Goal: Contribute content: Add original content to the website for others to see

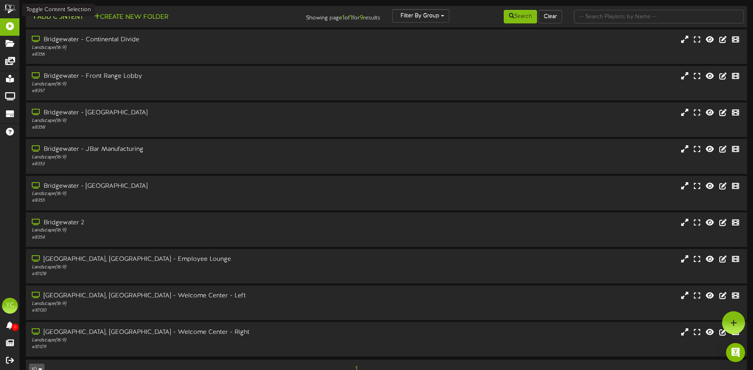
click at [69, 18] on button "Add Content" at bounding box center [57, 17] width 57 height 10
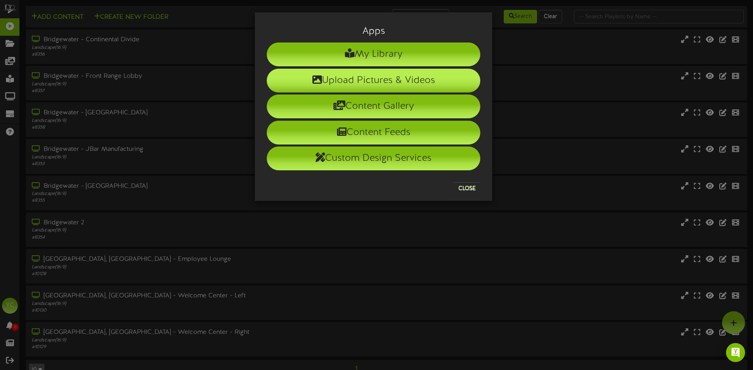
click at [382, 77] on li "Upload Pictures & Videos" at bounding box center [374, 81] width 214 height 24
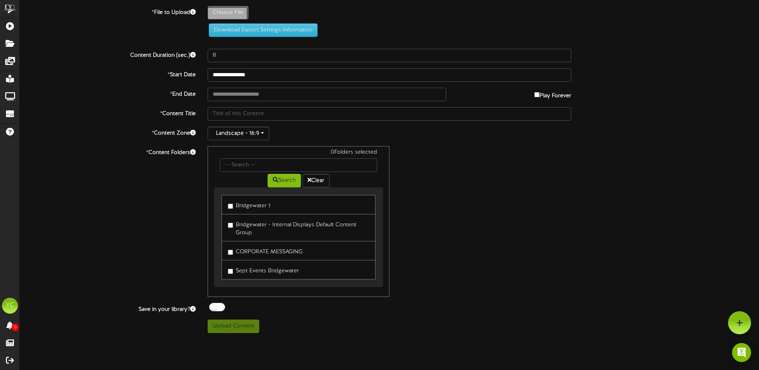
type input "**********"
type input "download"
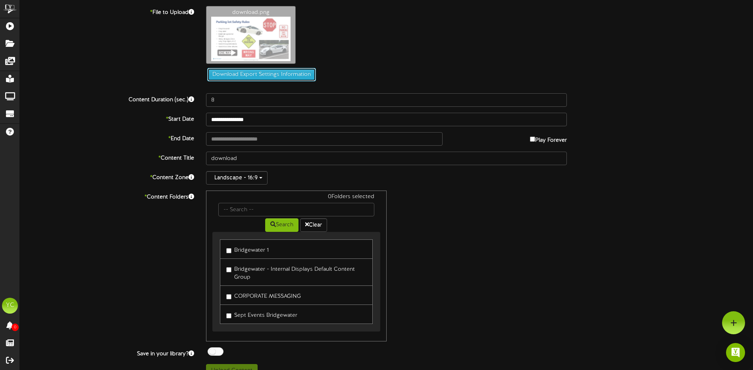
click at [245, 74] on button "Download Export Settings Information" at bounding box center [261, 75] width 109 height 14
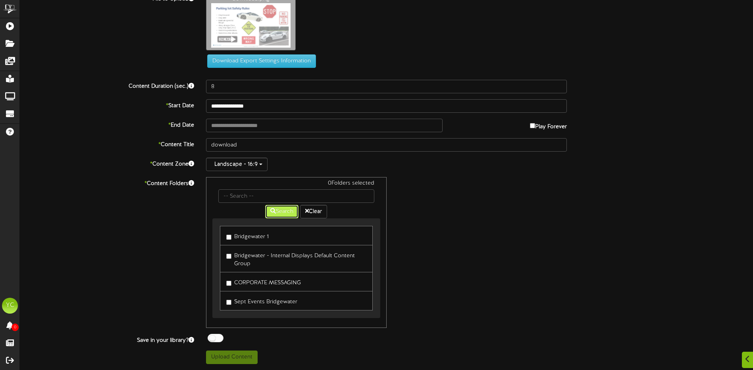
click at [283, 213] on button "Search" at bounding box center [281, 212] width 33 height 14
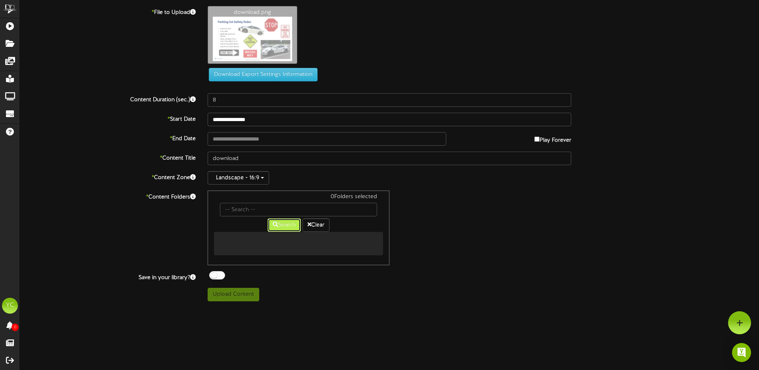
click at [280, 223] on button "Search" at bounding box center [284, 225] width 33 height 14
click at [315, 226] on button "Clear" at bounding box center [316, 225] width 27 height 14
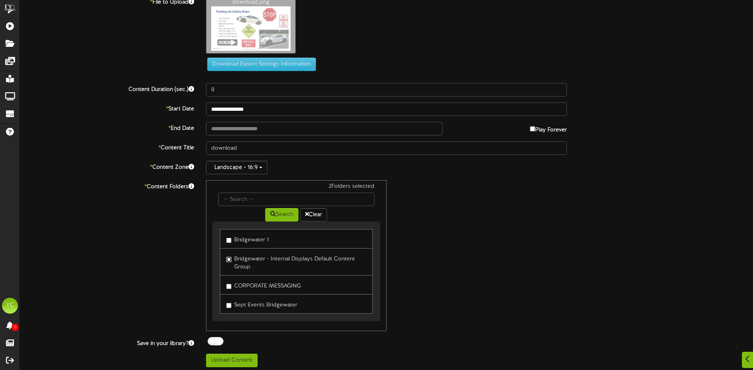
scroll to position [14, 0]
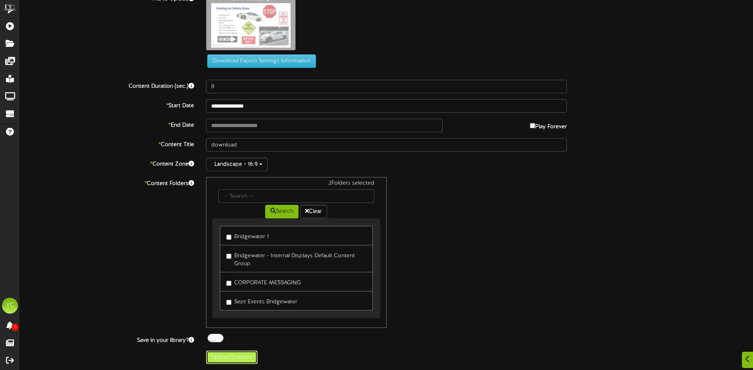
click at [235, 361] on button "Upload Content" at bounding box center [232, 358] width 52 height 14
type input "**********"
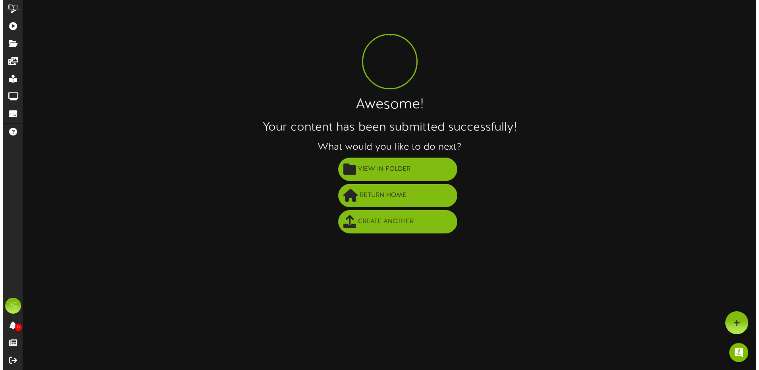
scroll to position [0, 0]
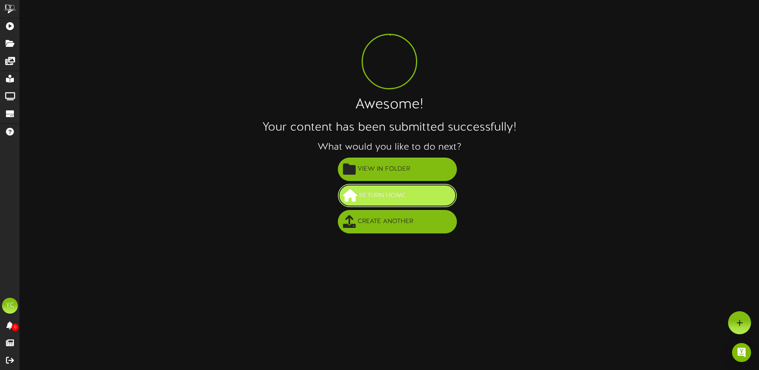
click at [377, 195] on span "Return Home" at bounding box center [382, 195] width 51 height 13
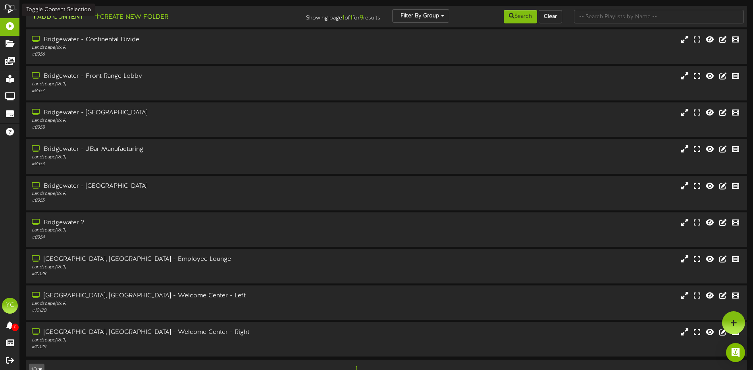
click at [55, 19] on button "Add Content" at bounding box center [57, 17] width 57 height 10
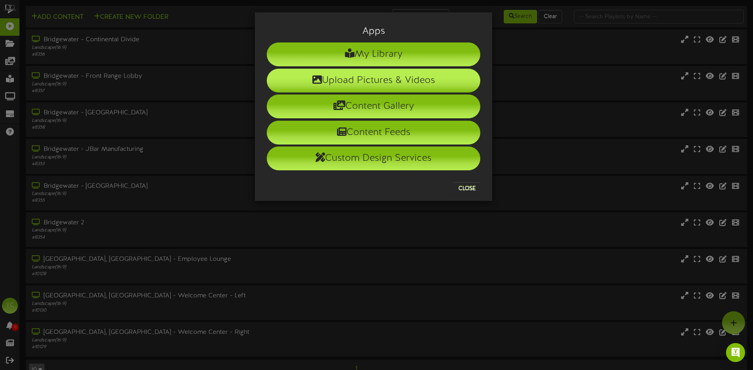
click at [361, 77] on li "Upload Pictures & Videos" at bounding box center [374, 81] width 214 height 24
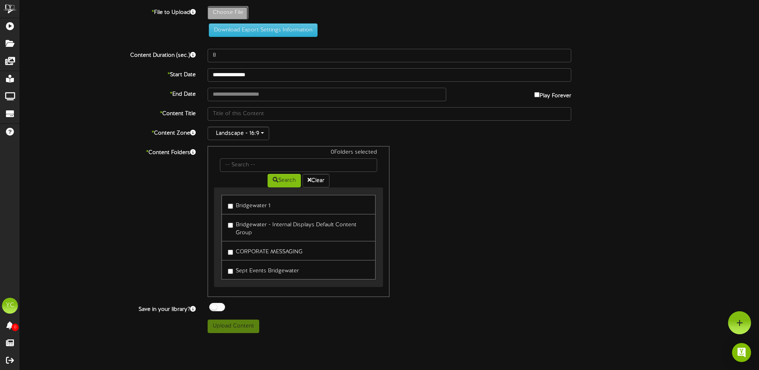
type input "**********"
type input "426b2208-89ae-4a18-9423-23148e1ae4b4"
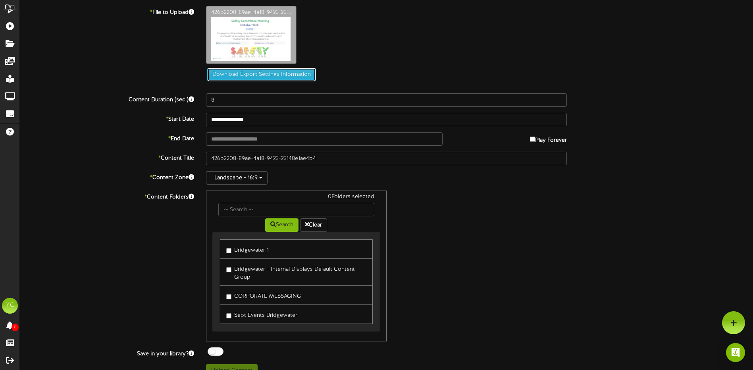
click at [245, 76] on button "Download Export Settings Information" at bounding box center [261, 75] width 109 height 14
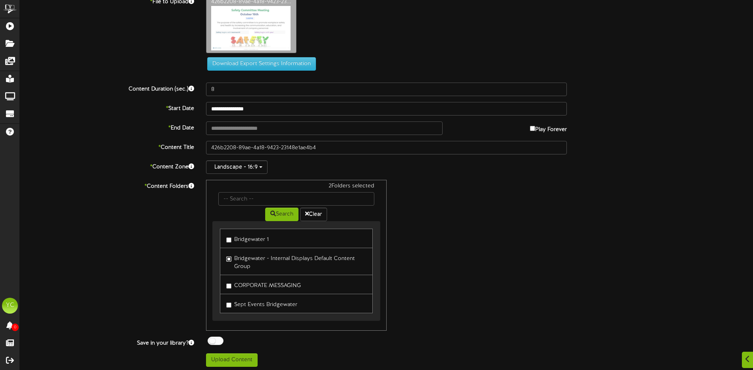
scroll to position [14, 0]
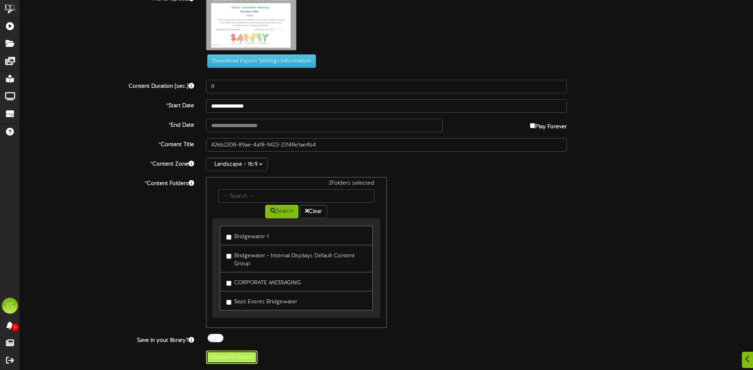
click at [238, 358] on button "Upload Content" at bounding box center [232, 358] width 52 height 14
type input "**********"
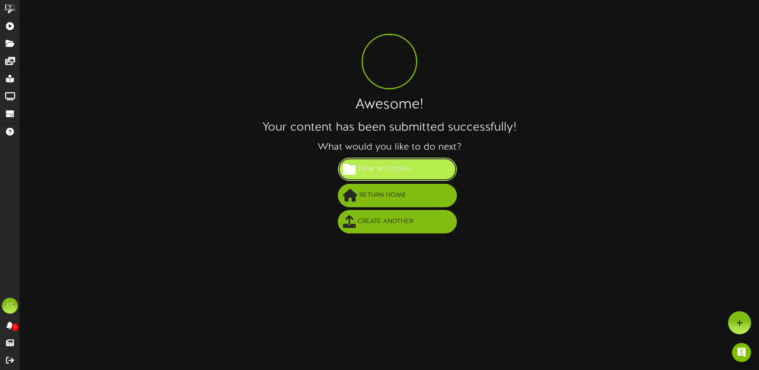
click at [356, 172] on span "View in Folder" at bounding box center [384, 169] width 56 height 13
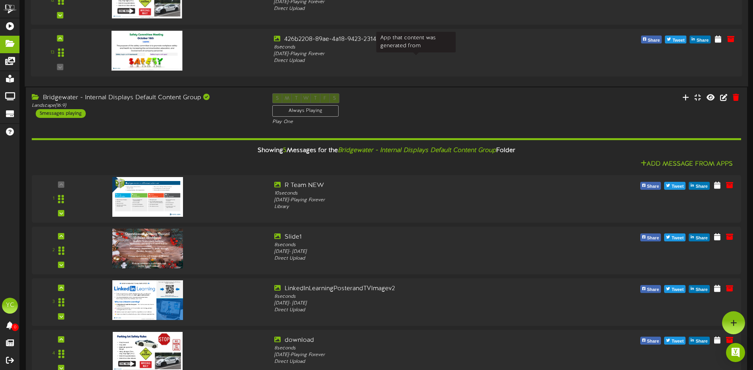
scroll to position [477, 0]
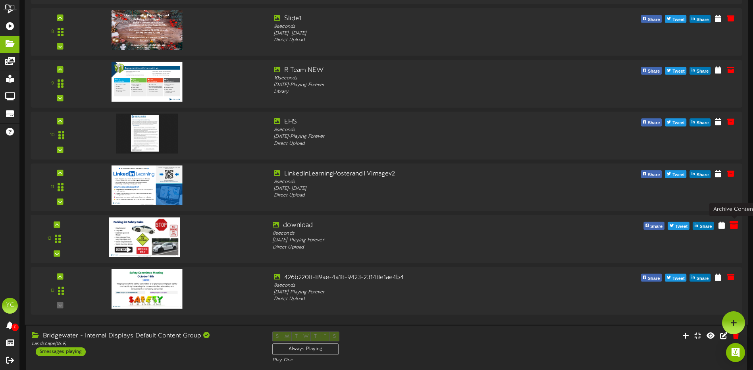
click at [736, 226] on icon at bounding box center [734, 224] width 9 height 9
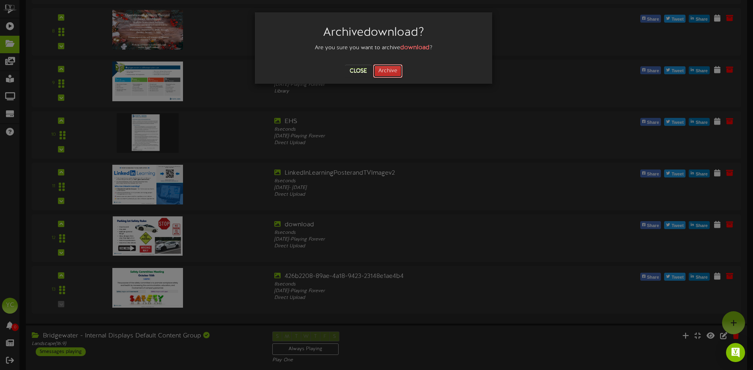
click at [386, 72] on button "Archive" at bounding box center [387, 71] width 29 height 14
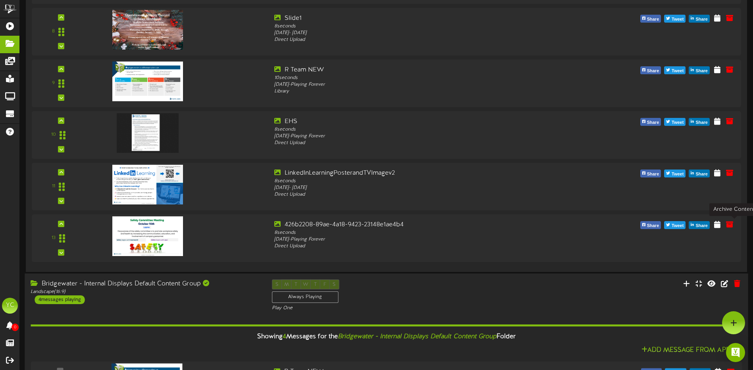
drag, startPoint x: 736, startPoint y: 226, endPoint x: 623, endPoint y: 303, distance: 136.0
click at [623, 303] on div "Bridgewater - Internal Displays Default Content Group Landscape ( 16:9 ) 4 mess…" at bounding box center [387, 296] width 724 height 33
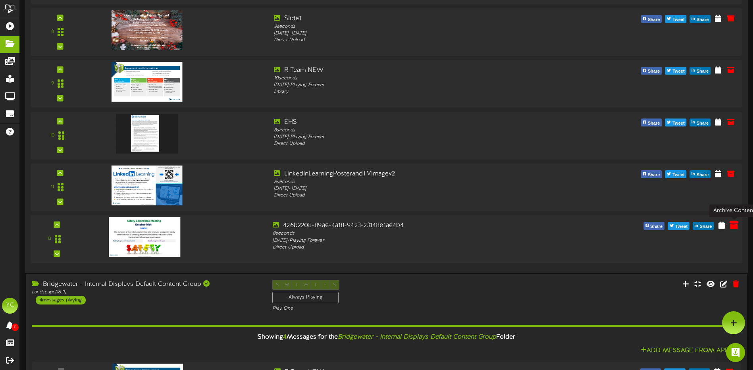
click at [731, 226] on icon at bounding box center [734, 224] width 9 height 9
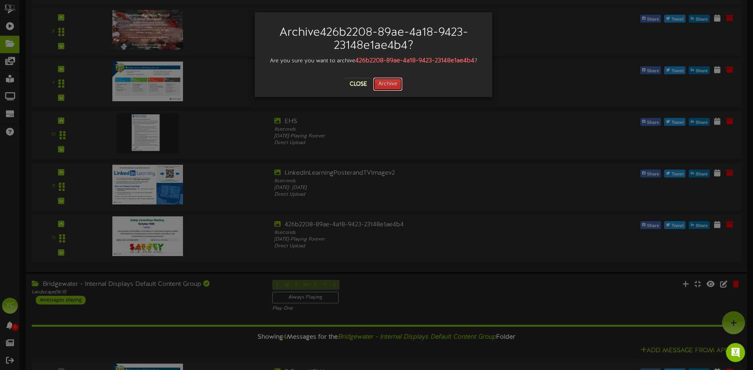
click at [386, 82] on button "Archive" at bounding box center [387, 84] width 29 height 14
